Goal: Information Seeking & Learning: Learn about a topic

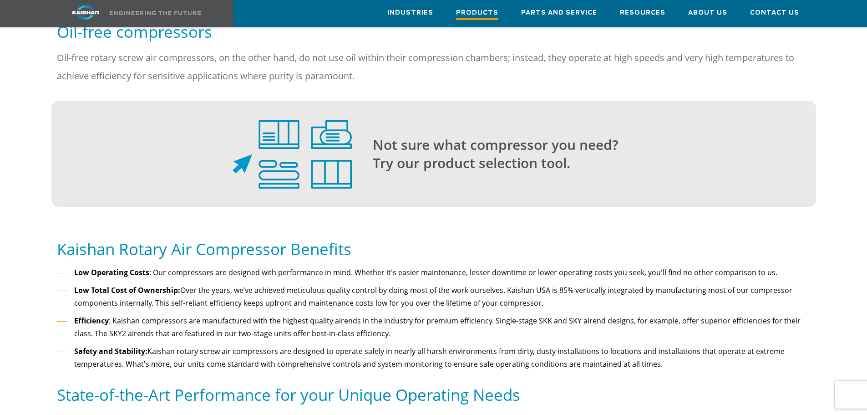
scroll to position [752, 0]
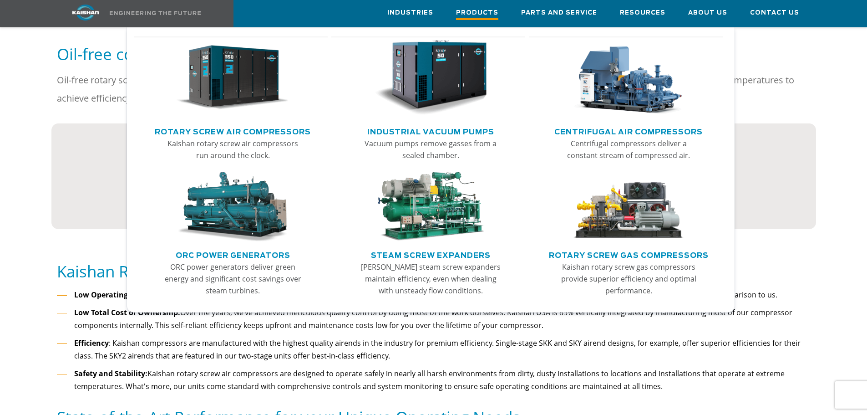
click at [496, 14] on span "Products" at bounding box center [477, 14] width 42 height 12
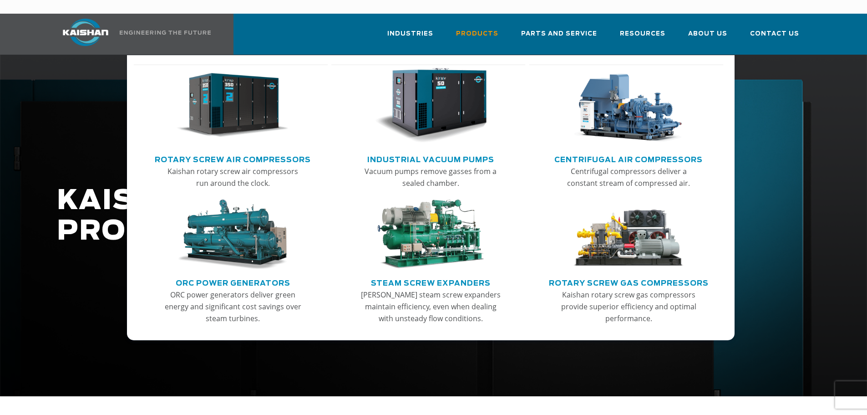
click at [242, 152] on link "Rotary Screw Air Compressors" at bounding box center [233, 159] width 156 height 14
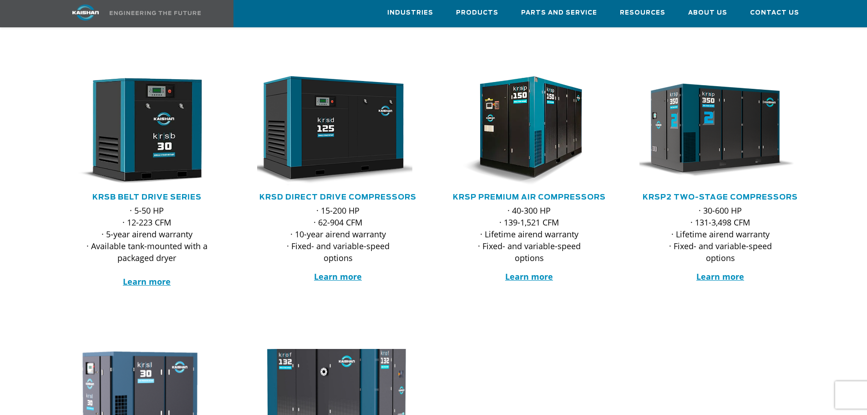
scroll to position [137, 0]
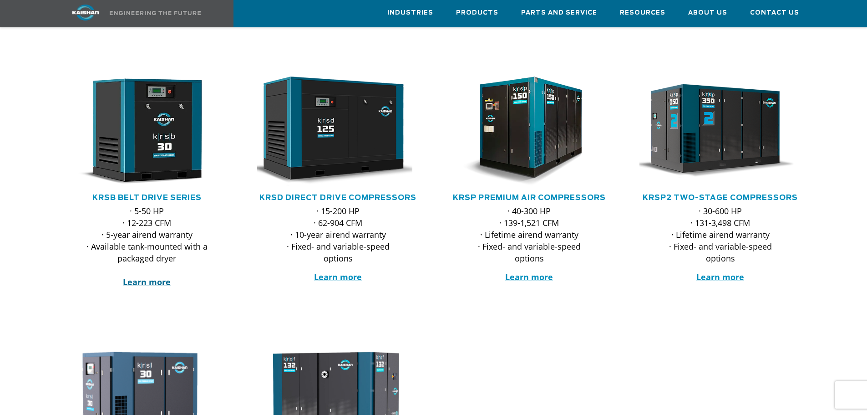
click at [150, 276] on strong "Learn more" at bounding box center [147, 281] width 48 height 11
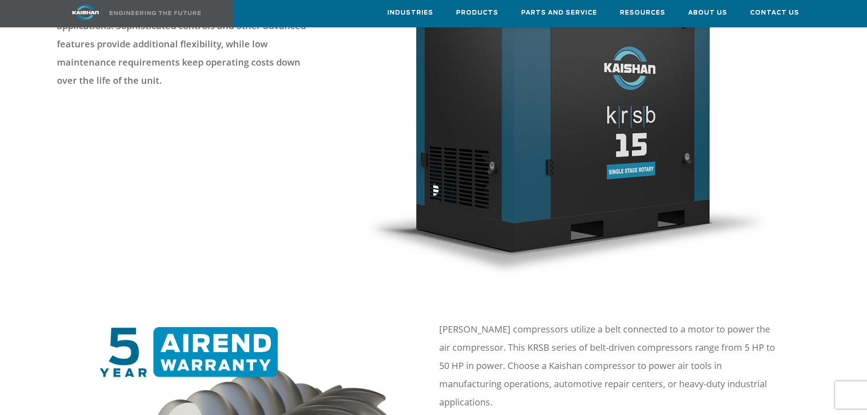
scroll to position [364, 0]
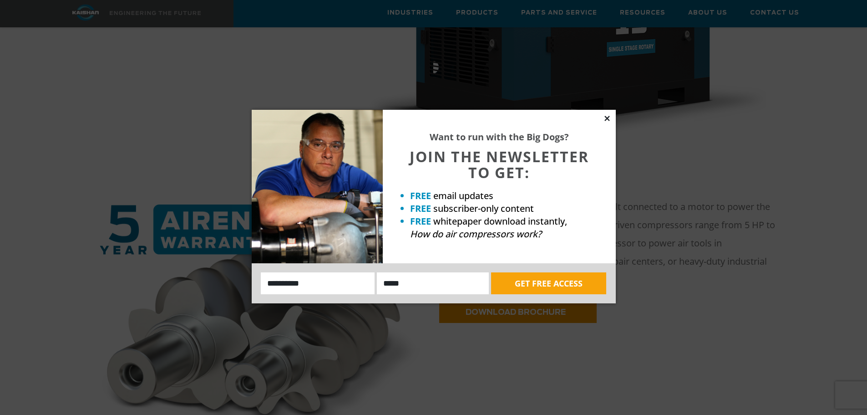
click at [609, 118] on icon at bounding box center [607, 118] width 8 height 8
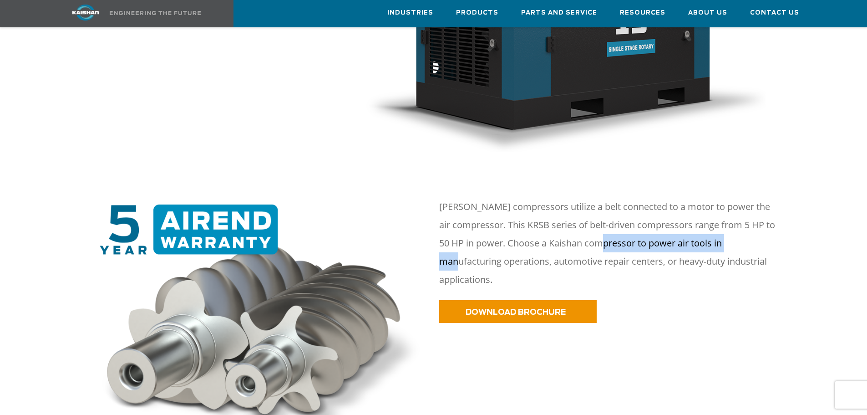
drag, startPoint x: 594, startPoint y: 228, endPoint x: 738, endPoint y: 225, distance: 143.8
click at [738, 225] on p "Kaishan KRSB compressors utilize a belt connected to a motor to power the air c…" at bounding box center [609, 243] width 340 height 91
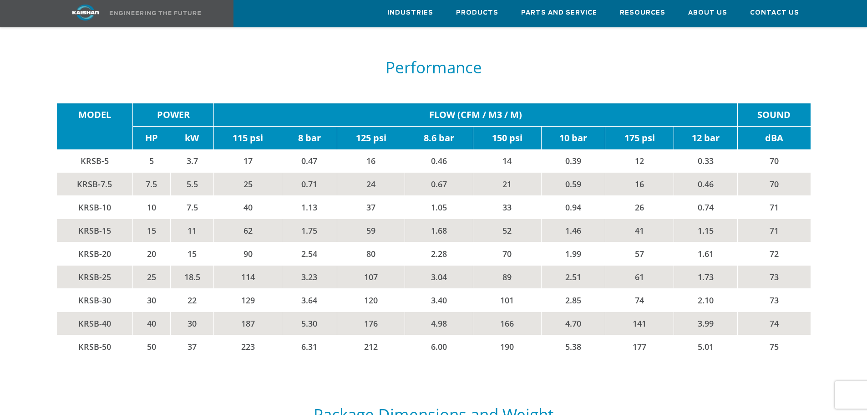
scroll to position [1684, 0]
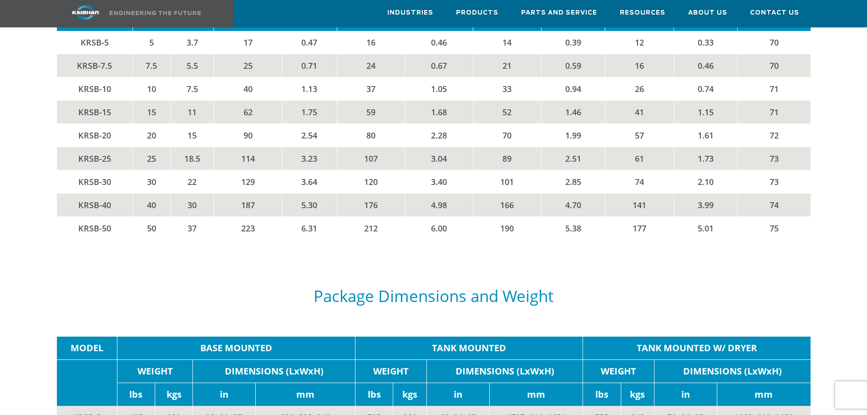
click at [145, 269] on div "Package Dimensions and Weight" at bounding box center [434, 298] width 754 height 58
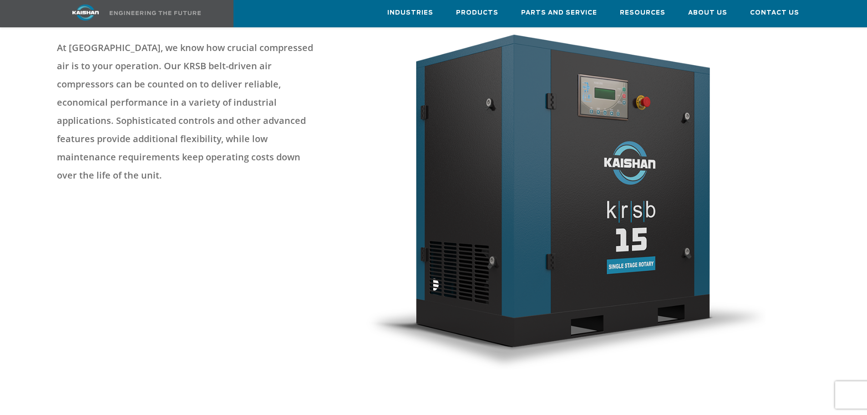
scroll to position [0, 0]
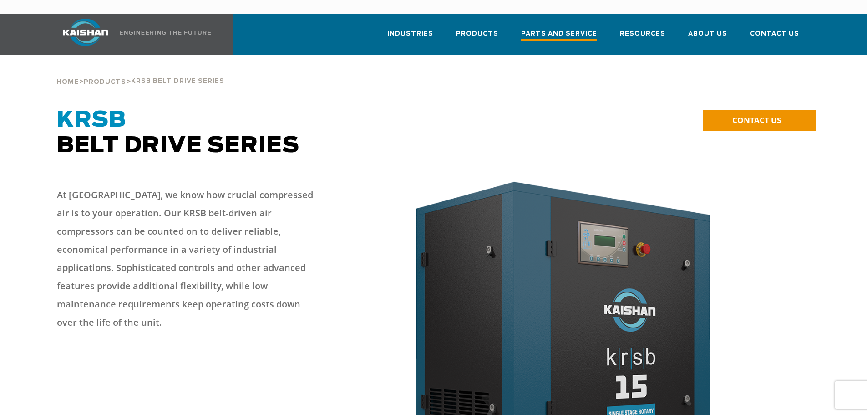
click at [580, 29] on link "Parts and Service" at bounding box center [559, 38] width 76 height 33
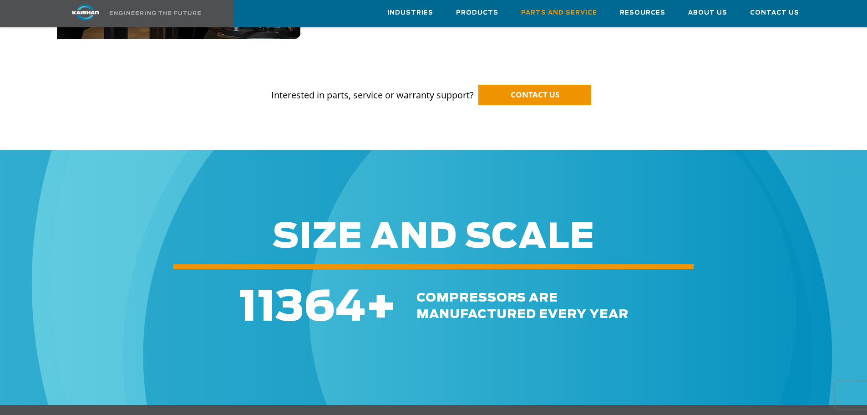
scroll to position [736, 0]
